Goal: Transaction & Acquisition: Purchase product/service

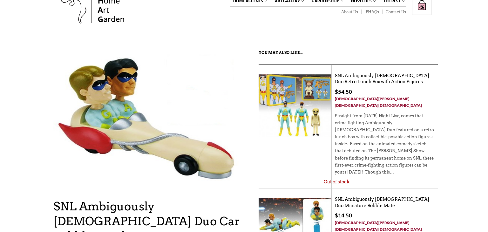
scroll to position [25, 0]
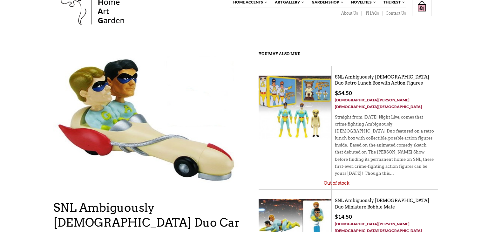
click at [99, 92] on img at bounding box center [147, 126] width 188 height 150
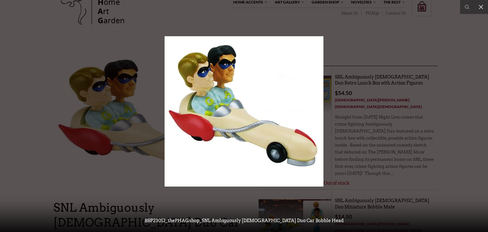
click at [180, 106] on img at bounding box center [244, 111] width 159 height 150
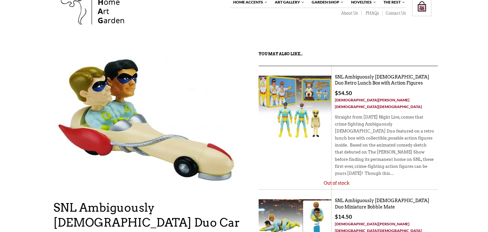
click at [181, 108] on img at bounding box center [147, 126] width 188 height 150
click at [199, 103] on img at bounding box center [147, 126] width 188 height 150
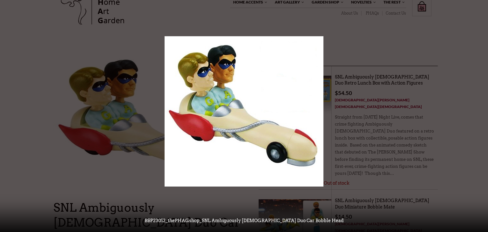
click at [198, 102] on img at bounding box center [244, 111] width 159 height 150
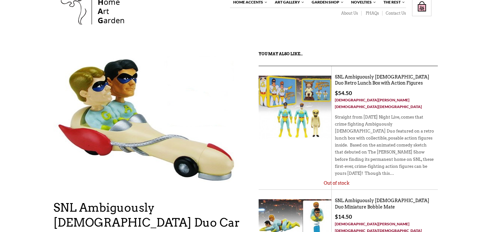
click at [198, 102] on img at bounding box center [147, 126] width 188 height 150
